Goal: Task Accomplishment & Management: Manage account settings

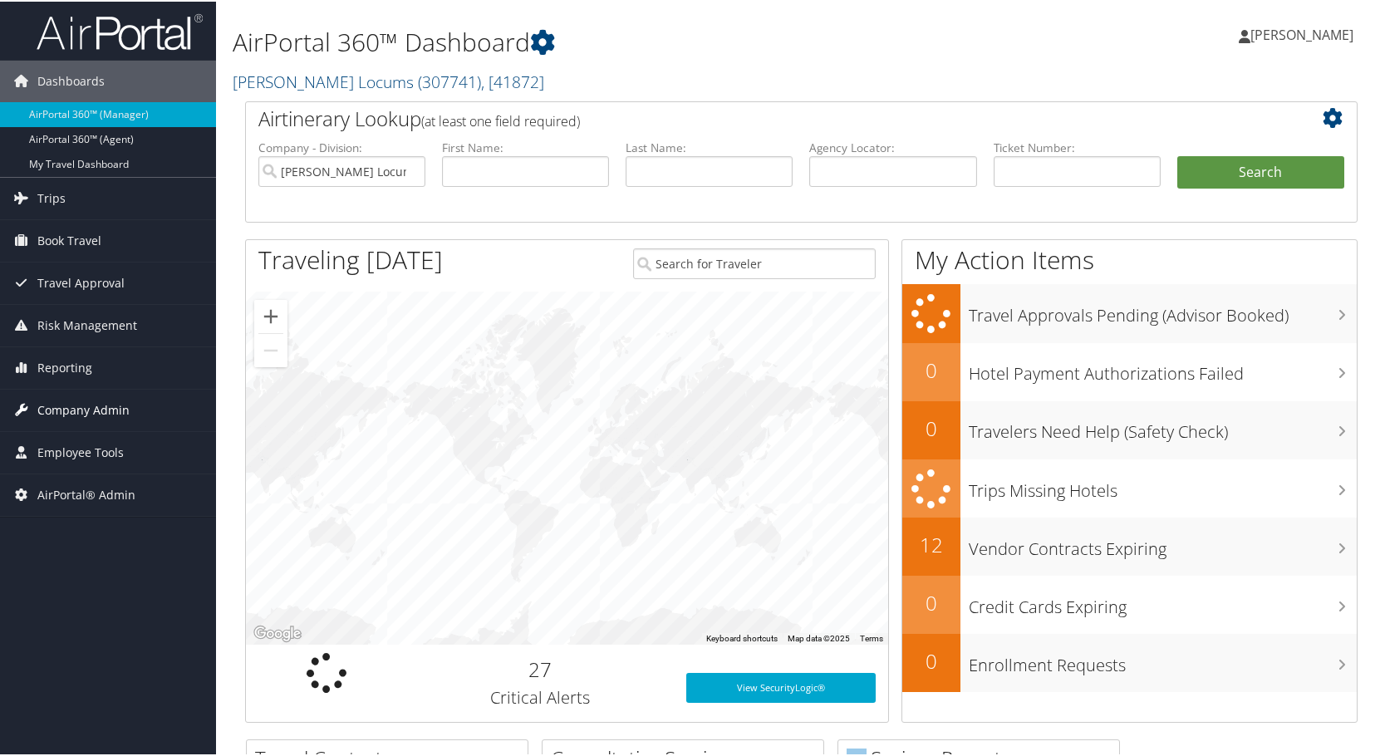
click at [76, 400] on span "Company Admin" at bounding box center [83, 409] width 92 height 42
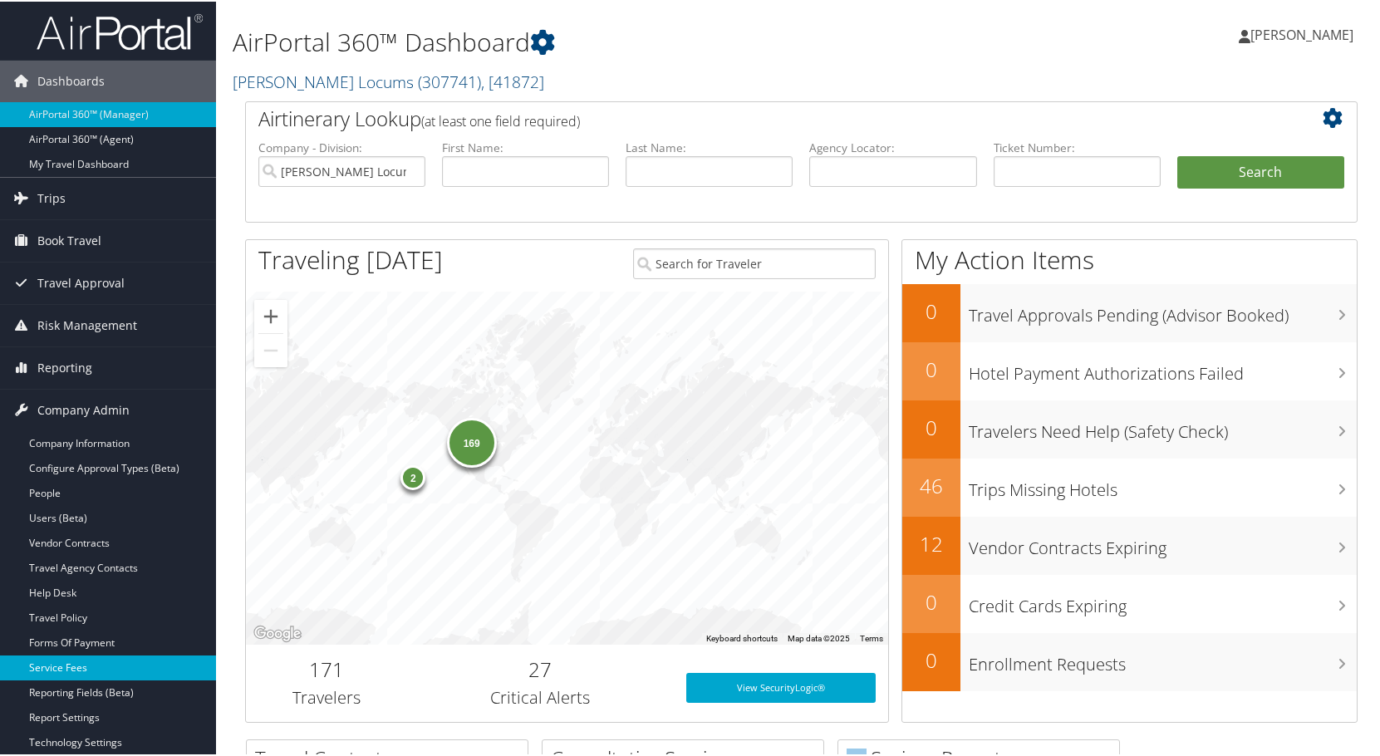
click at [72, 661] on link "Service Fees" at bounding box center [108, 666] width 216 height 25
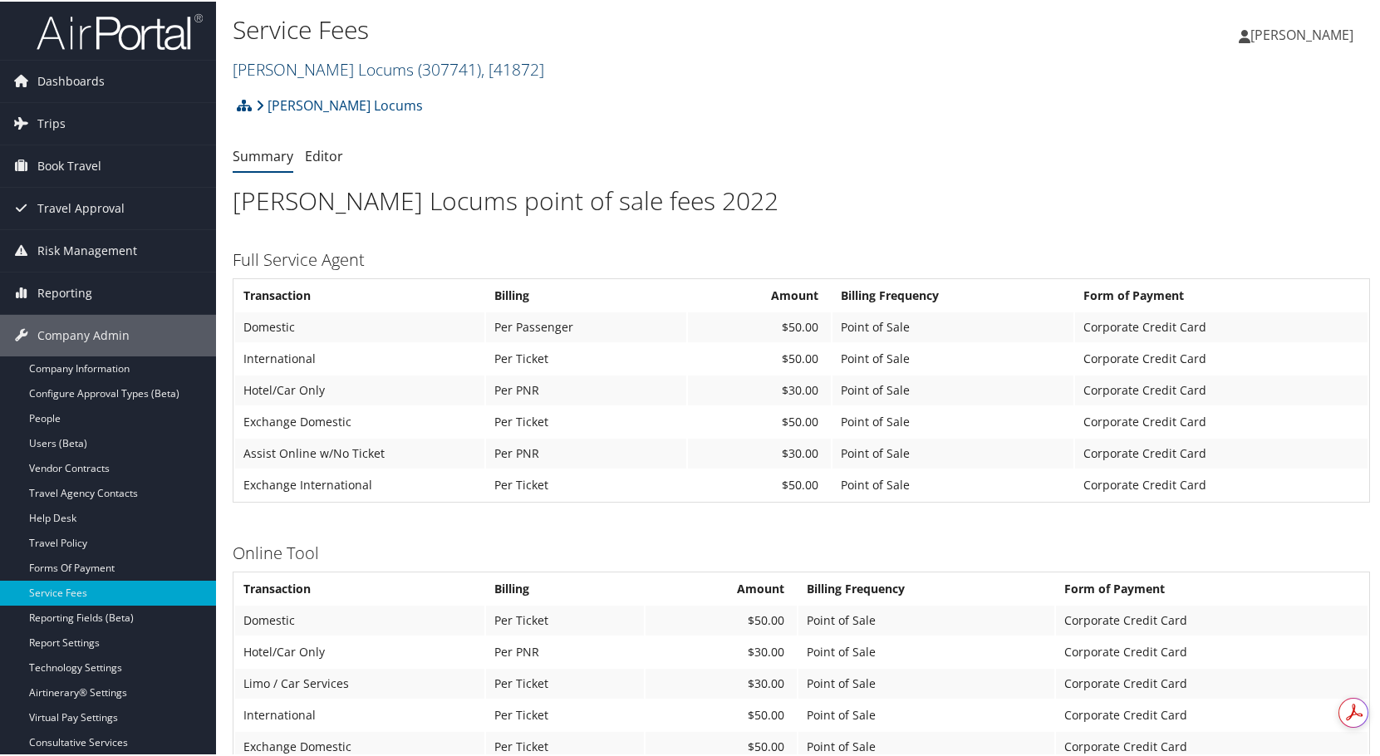
click at [331, 70] on link "[PERSON_NAME] Locums ( 307741 ) , [ 41872 ]" at bounding box center [389, 67] width 312 height 22
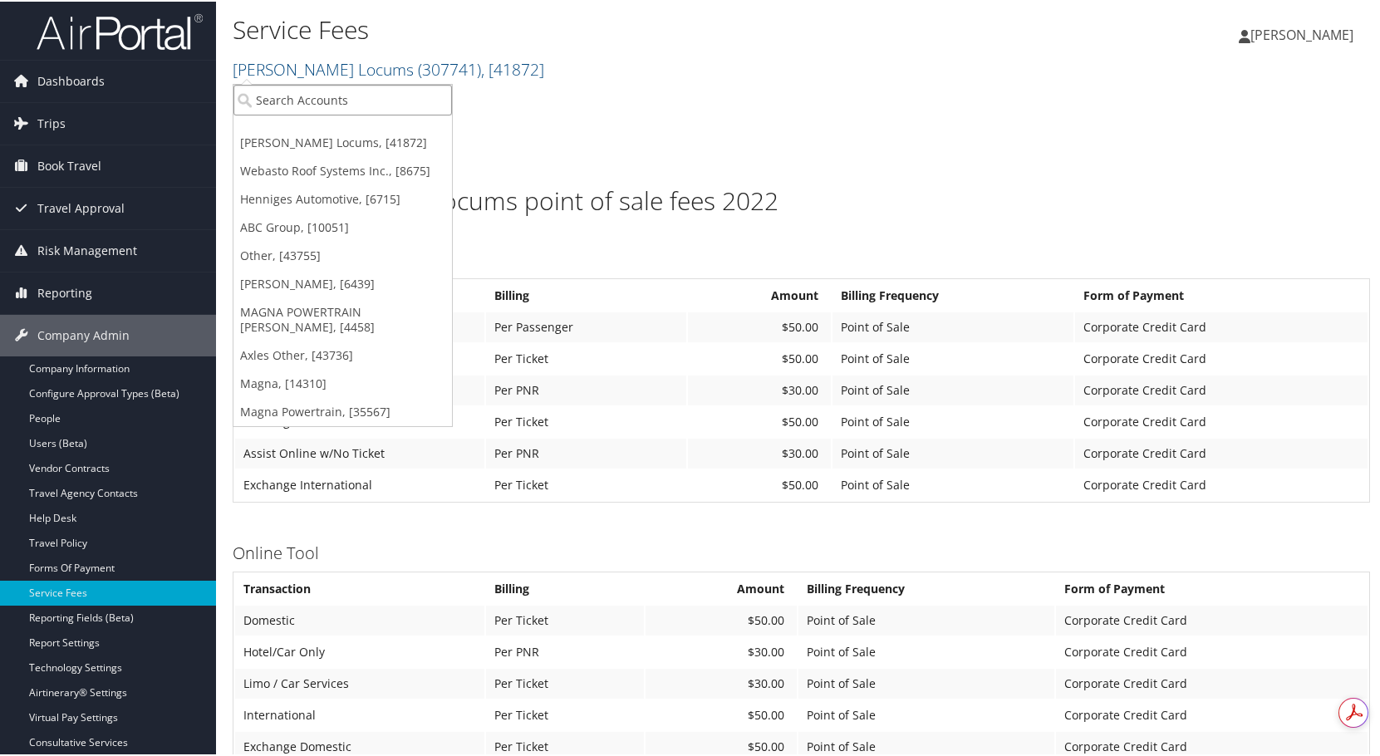
click at [332, 102] on input "search" at bounding box center [342, 98] width 218 height 31
type input "magna"
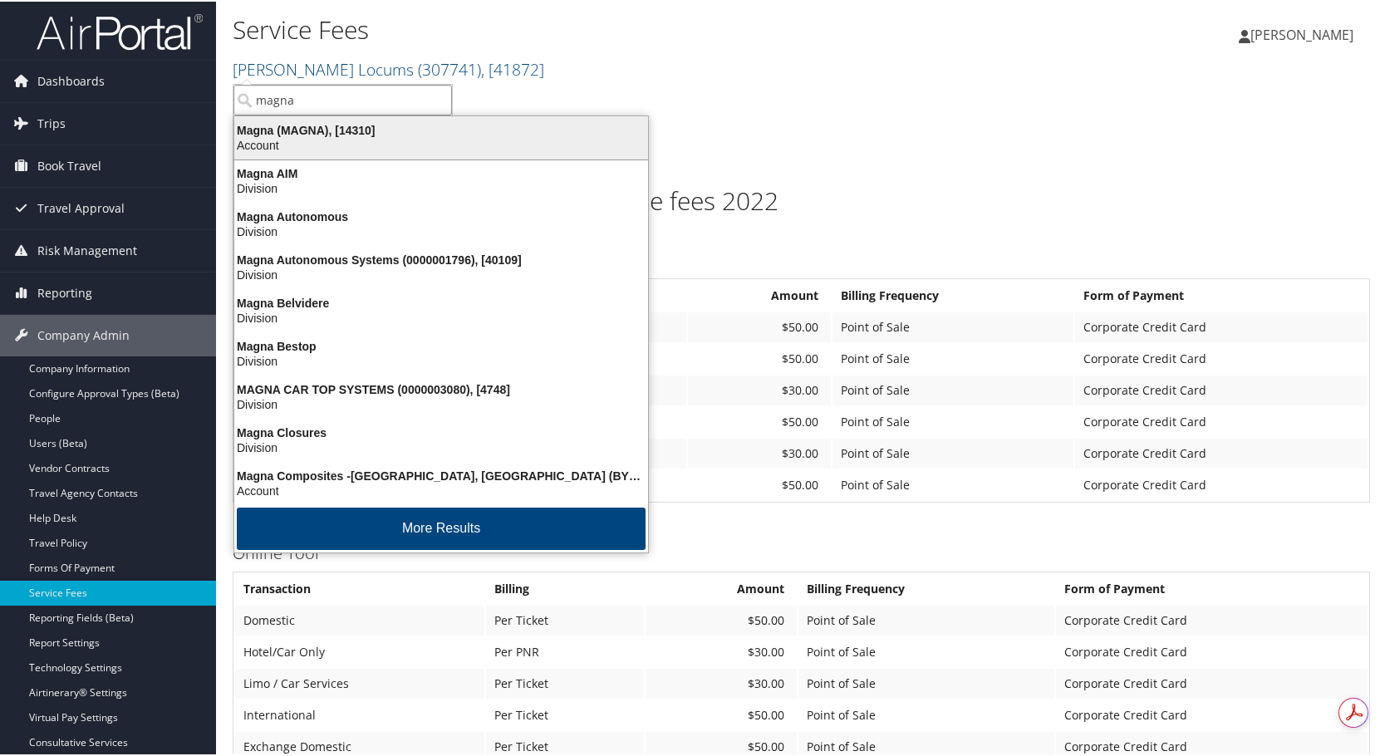
click at [294, 129] on div "Magna (MAGNA), [14310]" at bounding box center [441, 128] width 434 height 15
